Goal: Task Accomplishment & Management: Use online tool/utility

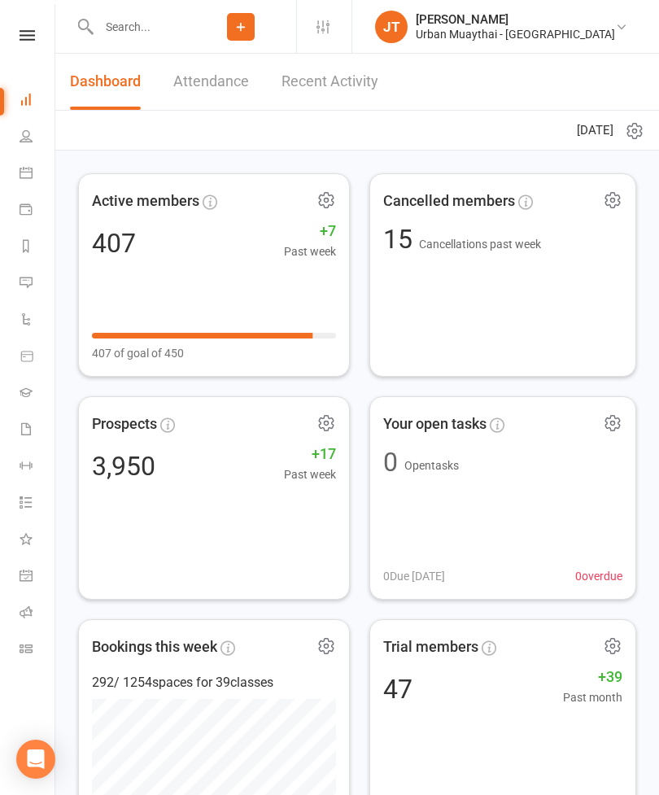
click at [31, 649] on icon at bounding box center [26, 648] width 13 height 13
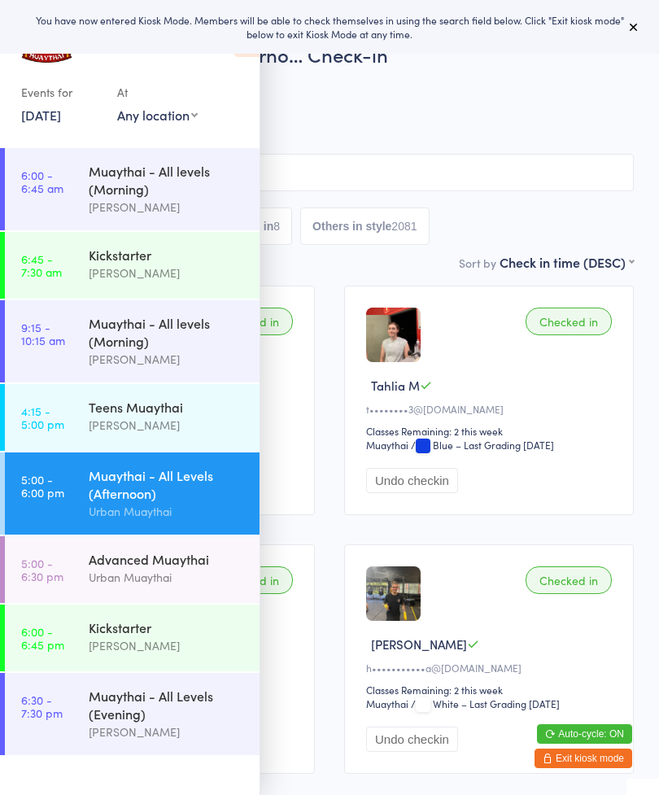
click at [627, 32] on button at bounding box center [634, 27] width 20 height 20
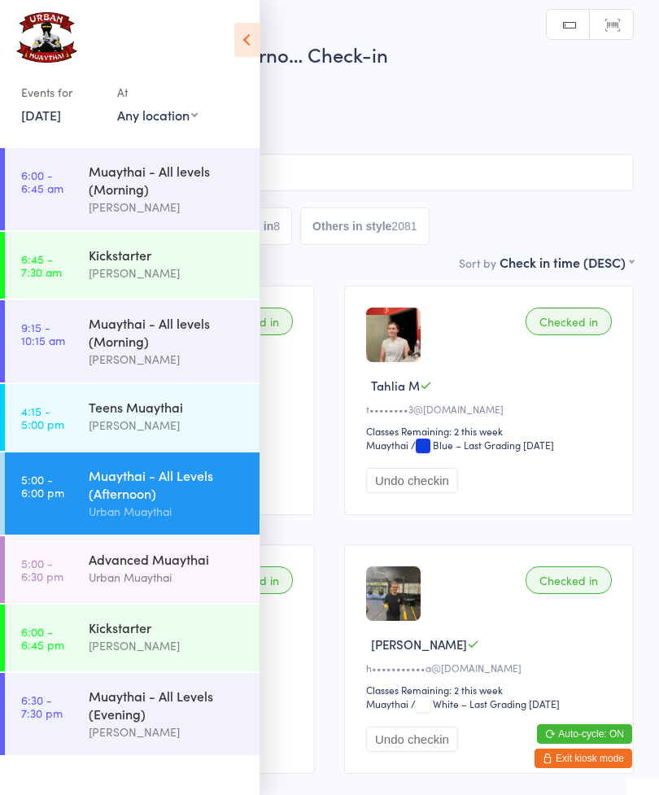
click at [236, 46] on icon at bounding box center [246, 40] width 25 height 34
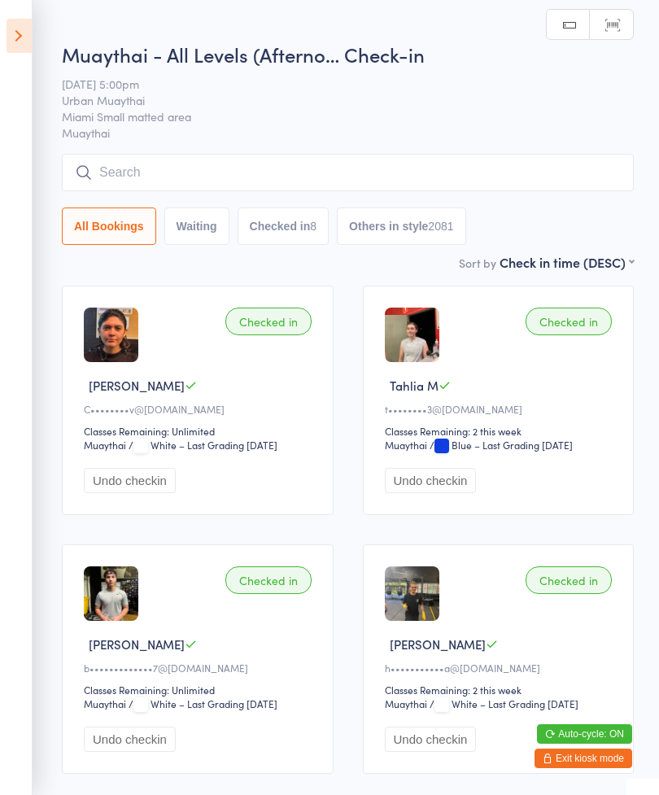
click at [27, 37] on icon at bounding box center [19, 36] width 25 height 34
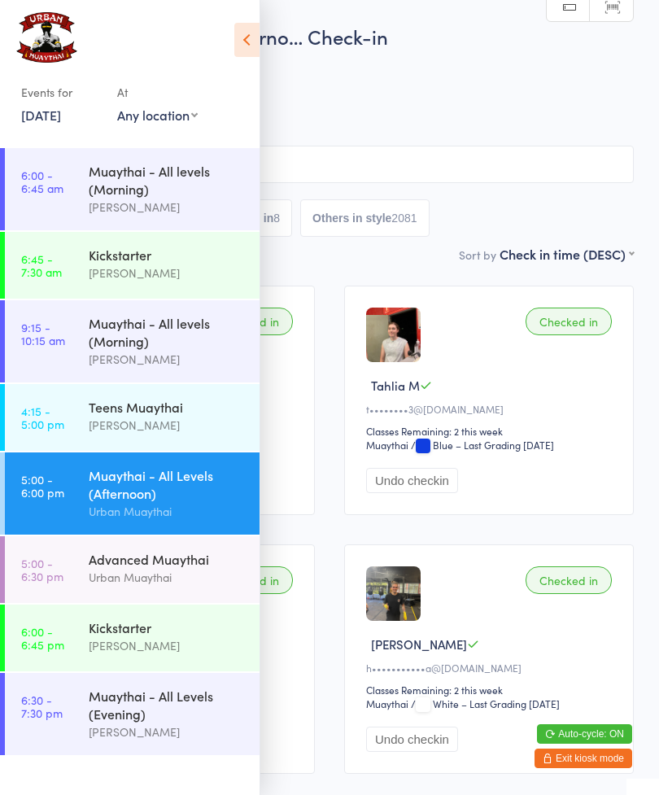
click at [58, 583] on time "5:00 - 6:30 pm" at bounding box center [42, 570] width 42 height 26
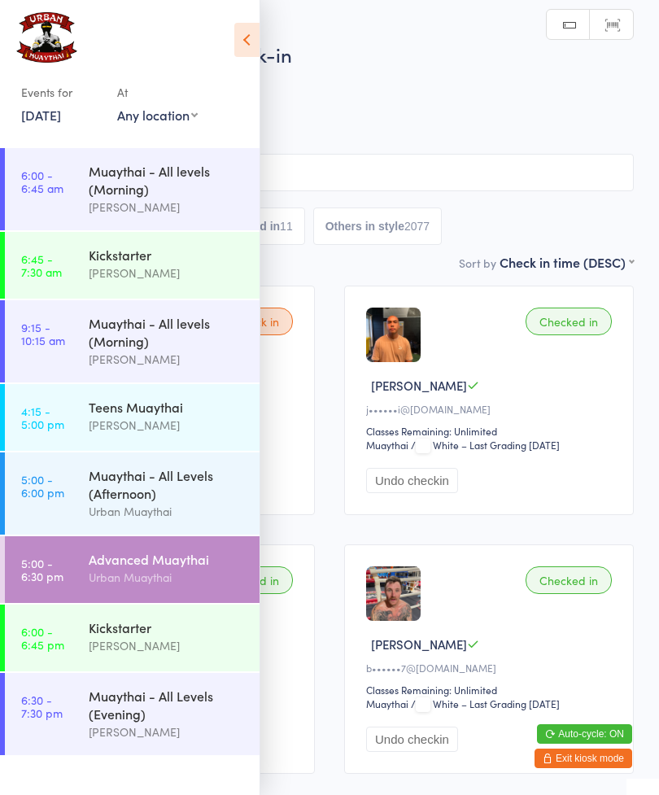
click at [251, 39] on icon at bounding box center [246, 40] width 25 height 34
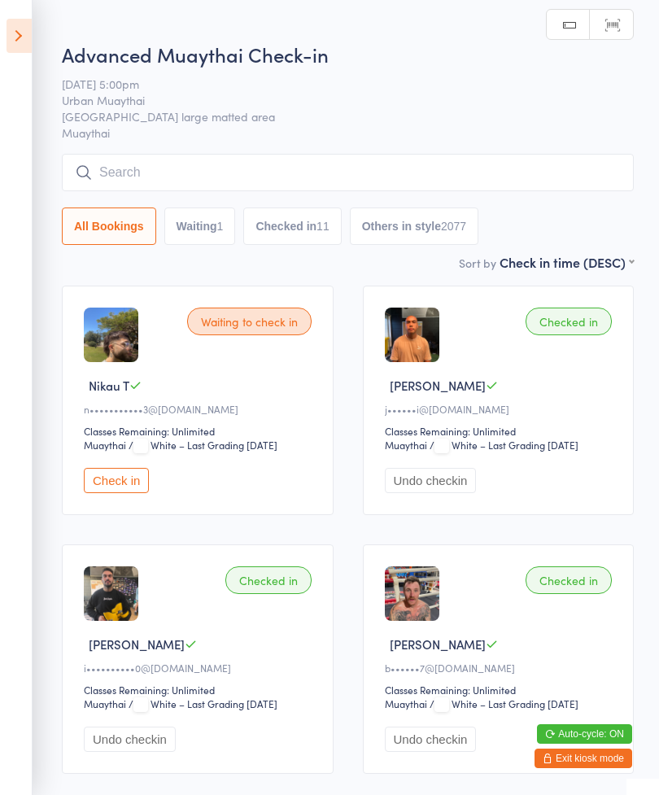
click at [110, 493] on button "Check in" at bounding box center [116, 480] width 65 height 25
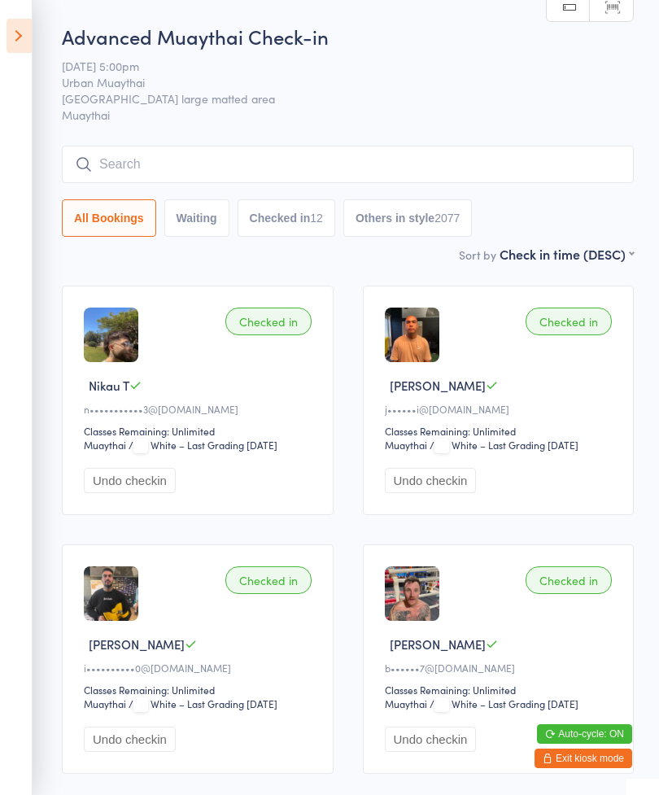
click at [120, 172] on input "search" at bounding box center [348, 164] width 572 height 37
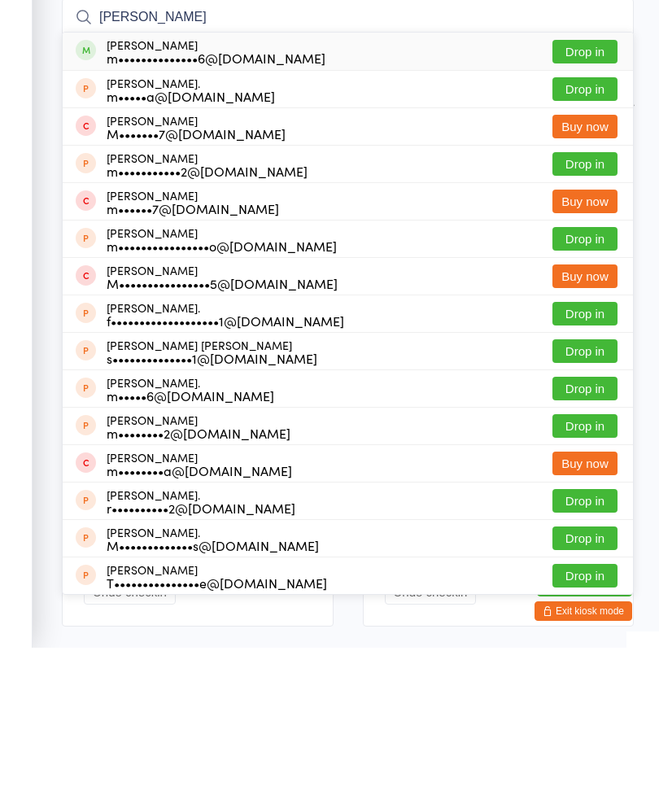
type input "[PERSON_NAME]"
click at [584, 187] on button "Drop in" at bounding box center [585, 199] width 65 height 24
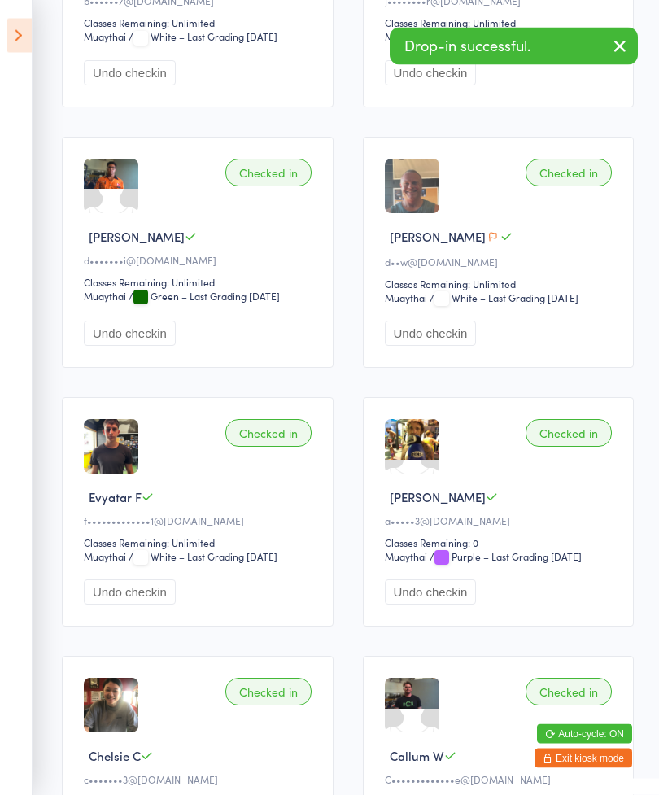
scroll to position [926, 0]
click at [488, 242] on icon "button" at bounding box center [493, 237] width 10 height 10
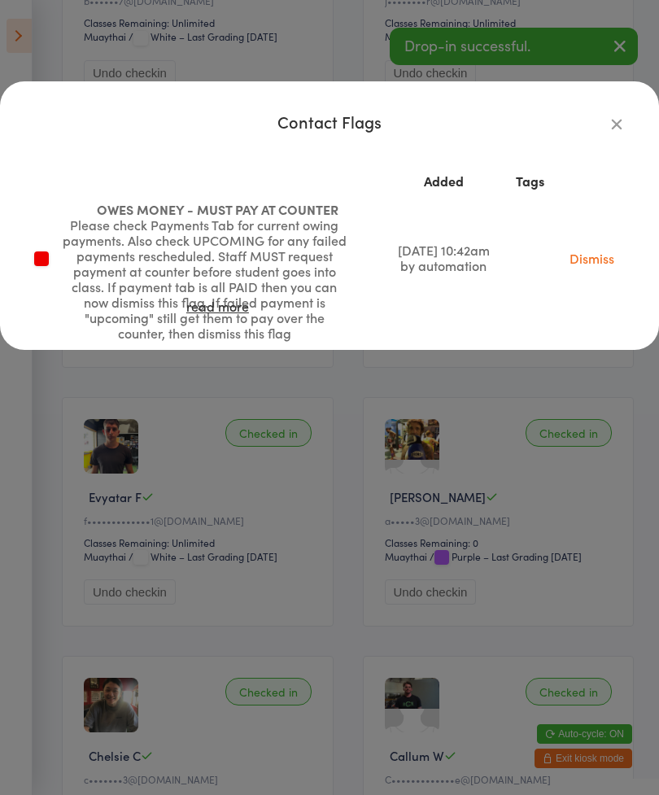
click at [609, 121] on icon "button" at bounding box center [617, 124] width 18 height 18
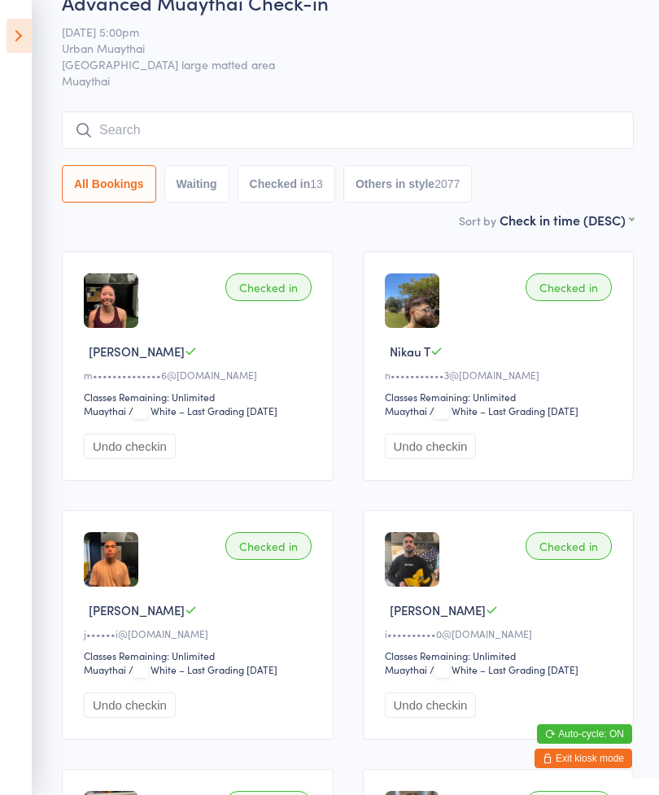
scroll to position [0, 0]
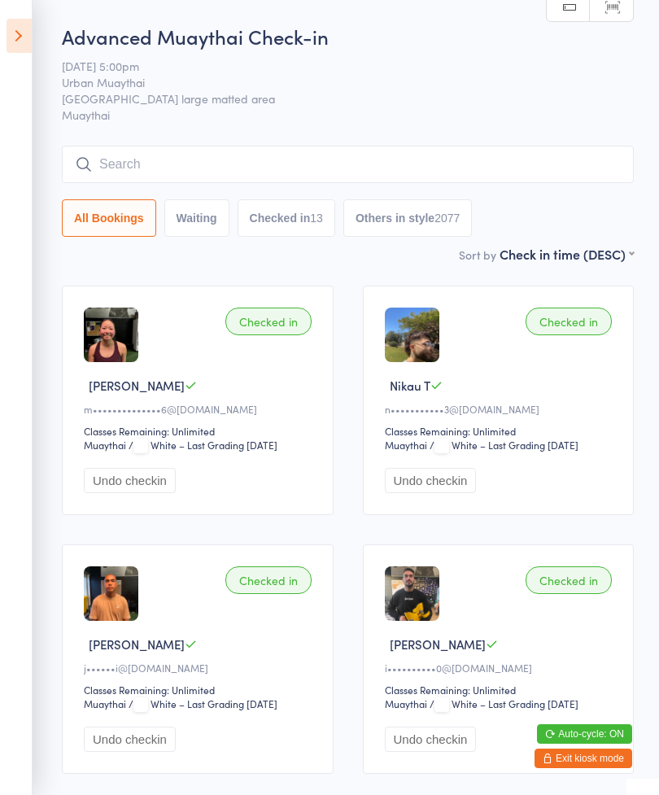
click at [455, 182] on input "search" at bounding box center [348, 164] width 572 height 37
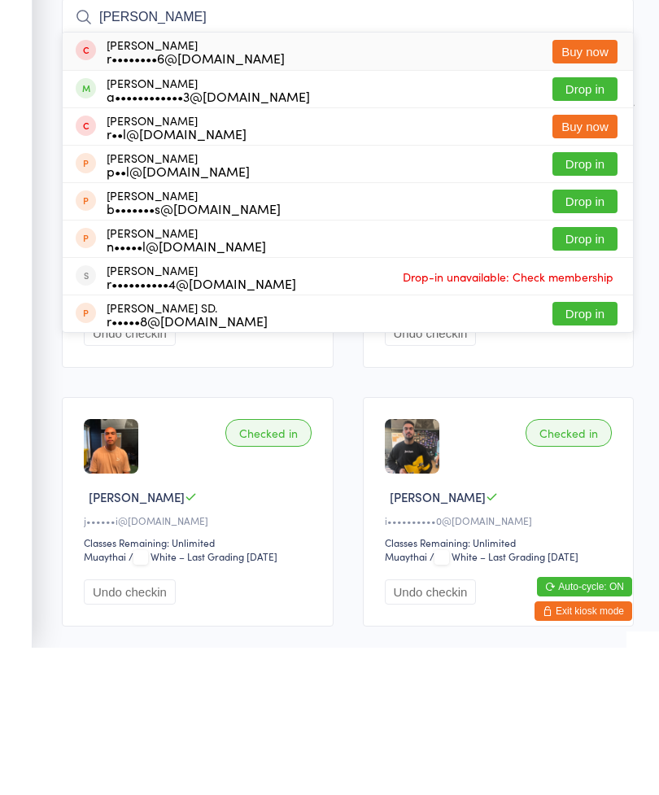
type input "[PERSON_NAME]"
click at [583, 225] on button "Drop in" at bounding box center [585, 237] width 65 height 24
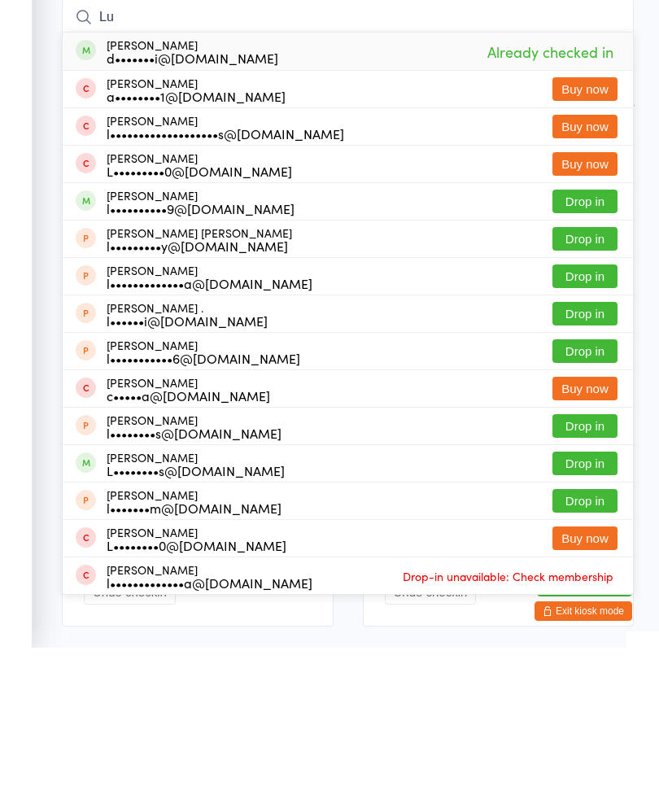
type input "L"
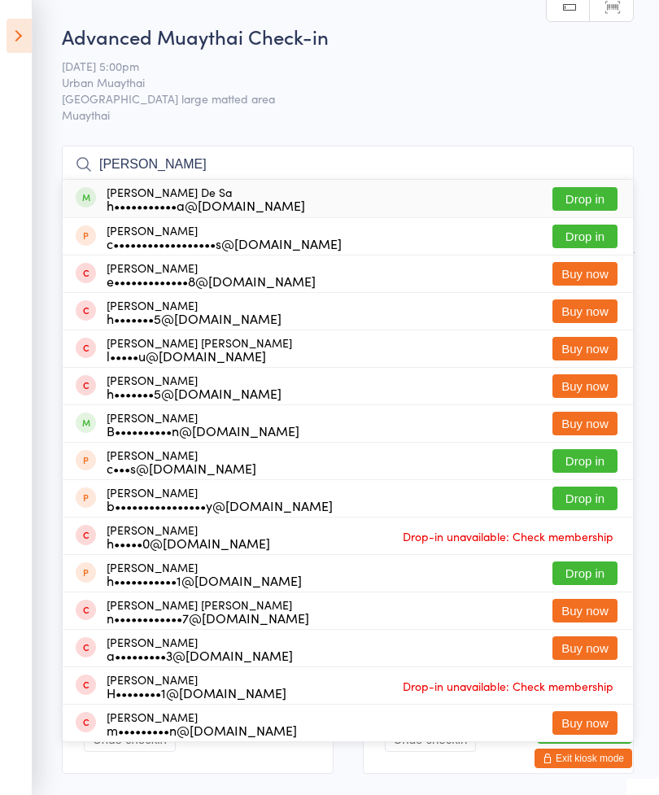
type input "[PERSON_NAME]"
click at [578, 207] on button "Drop in" at bounding box center [585, 199] width 65 height 24
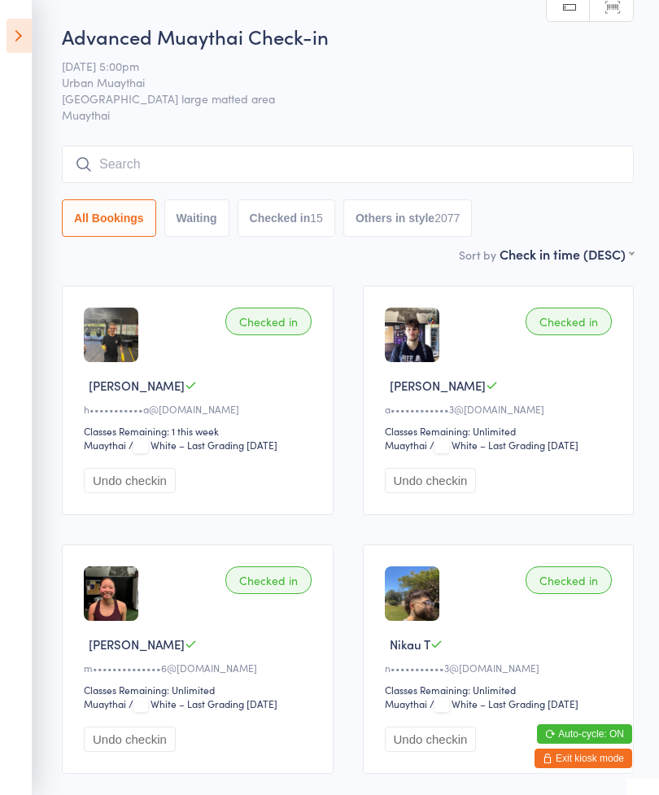
click at [437, 164] on input "search" at bounding box center [348, 164] width 572 height 37
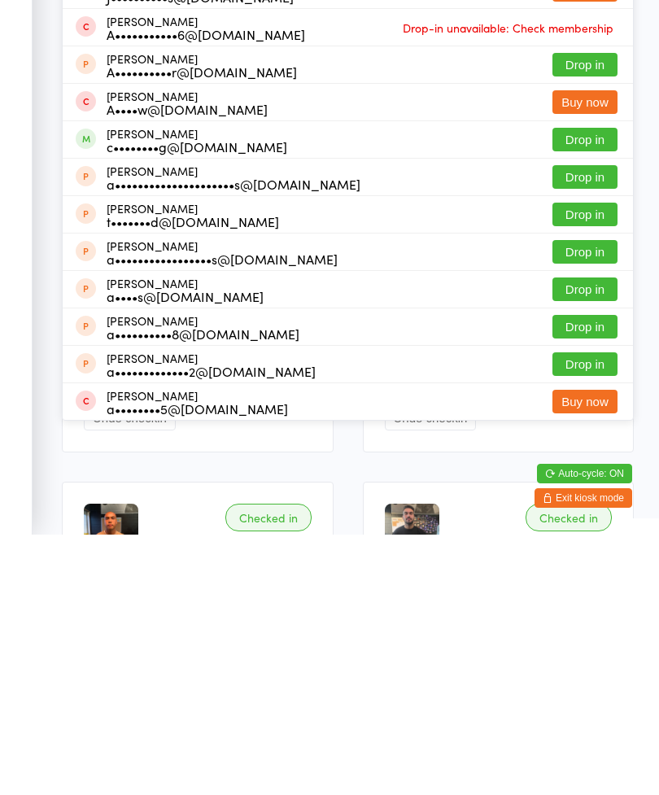
scroll to position [72, 0]
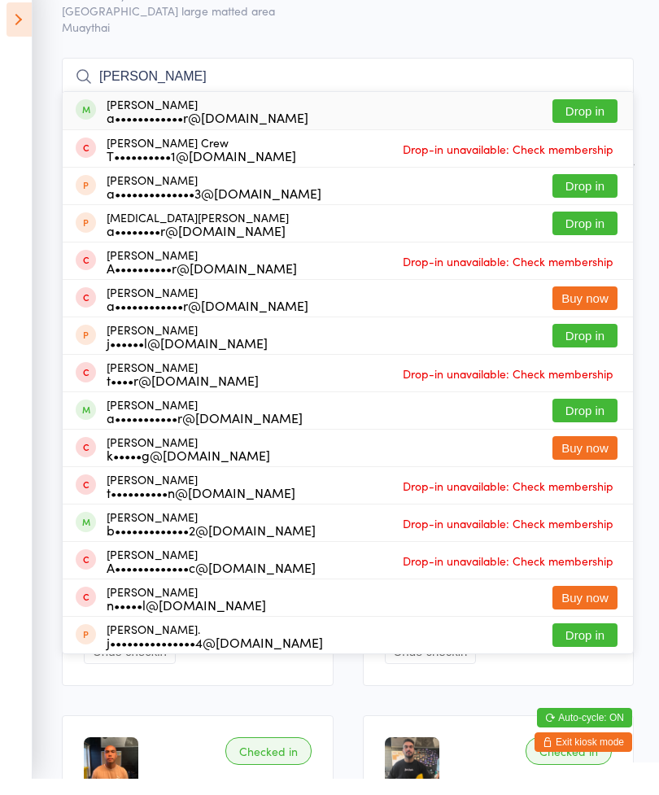
type input "[PERSON_NAME]"
click at [590, 116] on button "Drop in" at bounding box center [585, 128] width 65 height 24
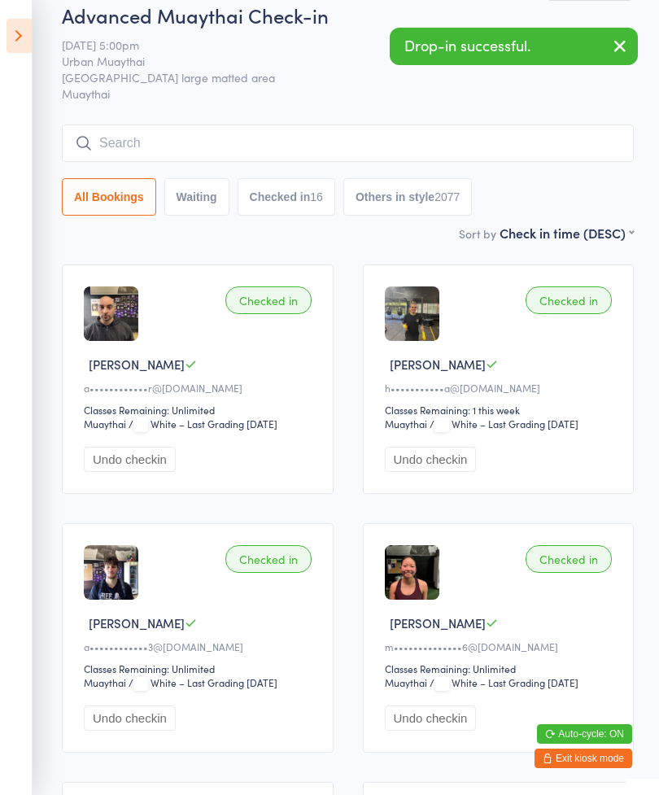
scroll to position [0, 0]
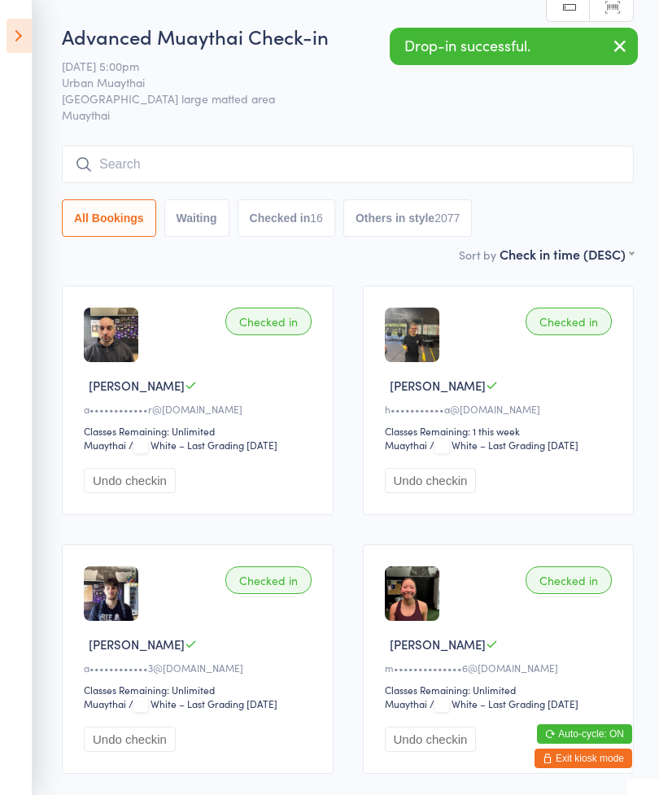
click at [110, 161] on input "search" at bounding box center [348, 164] width 572 height 37
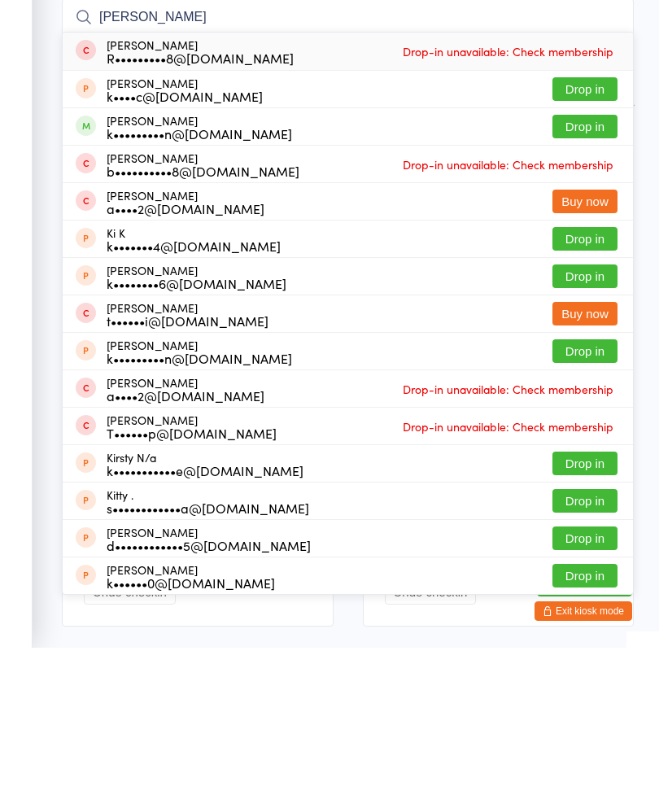
type input "[PERSON_NAME]"
click at [585, 262] on button "Drop in" at bounding box center [585, 274] width 65 height 24
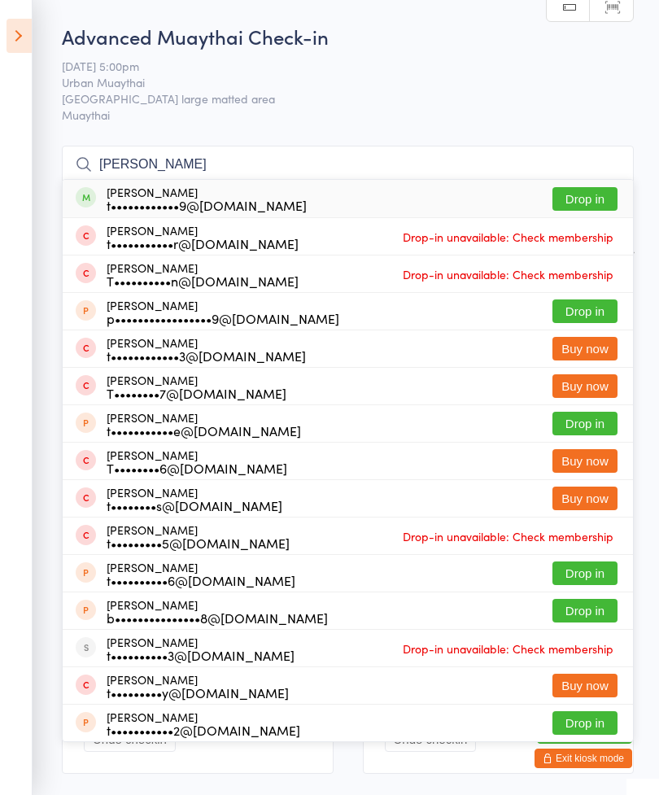
type input "[PERSON_NAME]"
click at [598, 199] on button "Drop in" at bounding box center [585, 199] width 65 height 24
